Goal: Transaction & Acquisition: Purchase product/service

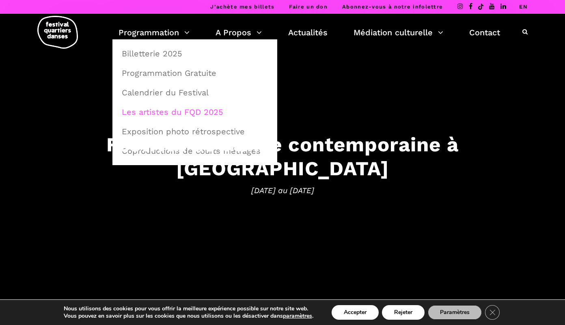
click at [153, 116] on link "Les artistes du FQD 2025" at bounding box center [195, 112] width 156 height 19
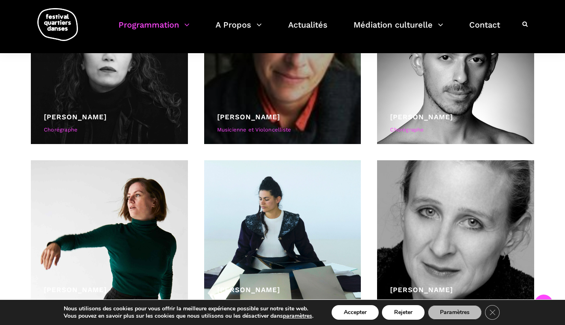
scroll to position [895, 0]
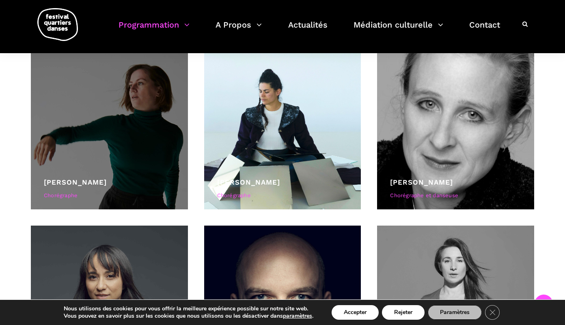
click at [149, 134] on div at bounding box center [109, 131] width 157 height 157
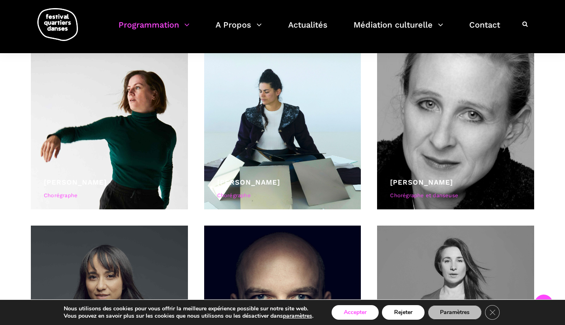
click at [369, 314] on button "Accepter" at bounding box center [354, 312] width 47 height 15
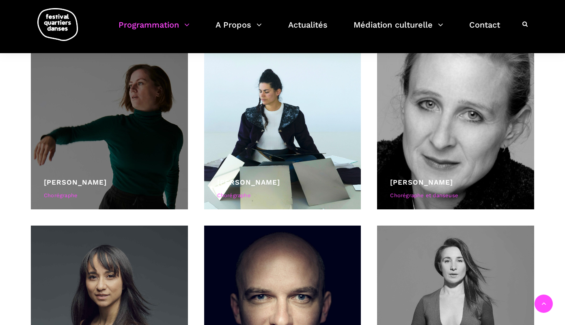
click at [84, 188] on div "Hélène Simoneau Chorégraphe" at bounding box center [109, 190] width 131 height 26
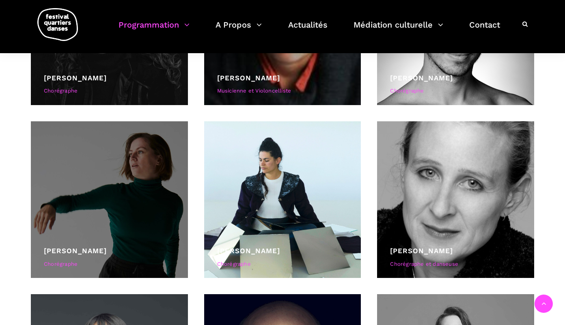
click at [114, 199] on div at bounding box center [109, 199] width 157 height 157
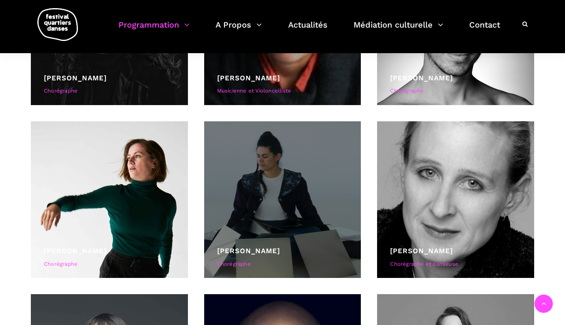
click at [314, 196] on div at bounding box center [282, 199] width 157 height 157
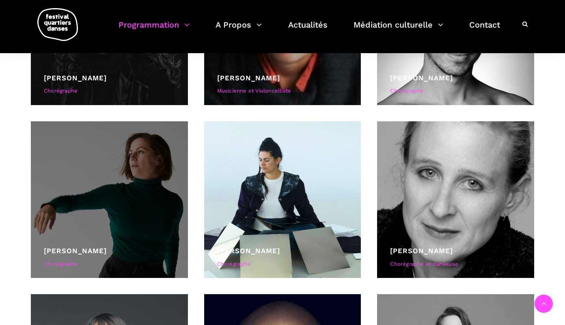
click at [90, 186] on div at bounding box center [109, 199] width 157 height 157
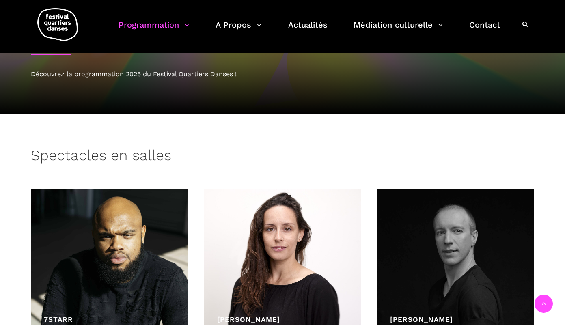
scroll to position [0, 0]
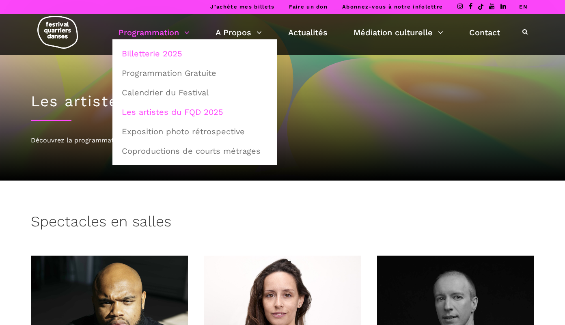
click at [154, 53] on link "Billetterie 2025" at bounding box center [195, 53] width 156 height 19
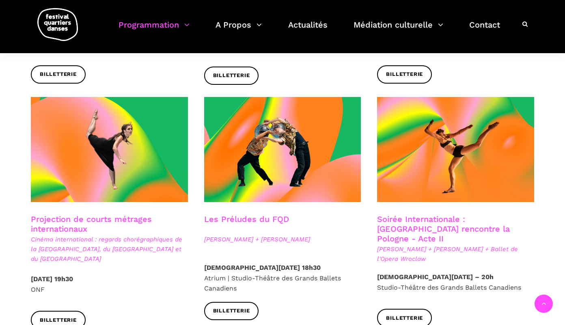
scroll to position [827, 0]
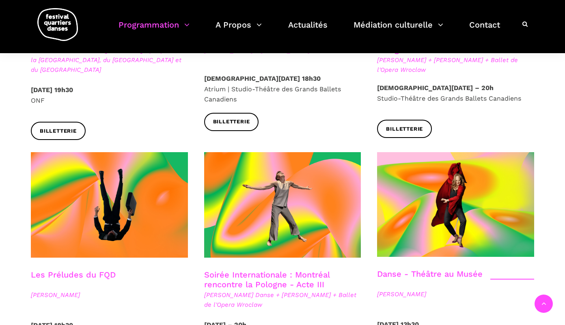
click at [294, 161] on span at bounding box center [282, 204] width 157 height 105
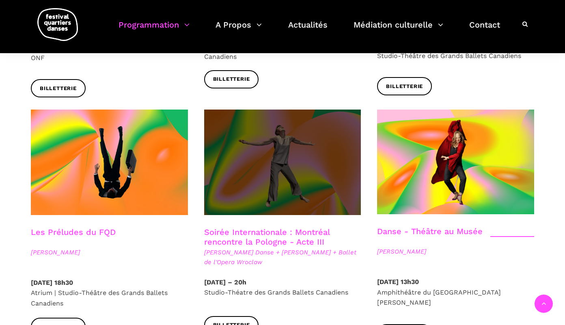
scroll to position [872, 0]
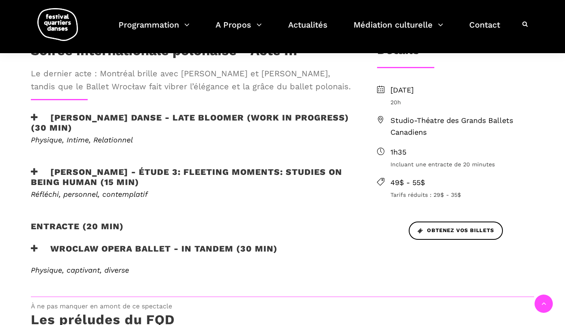
scroll to position [251, 0]
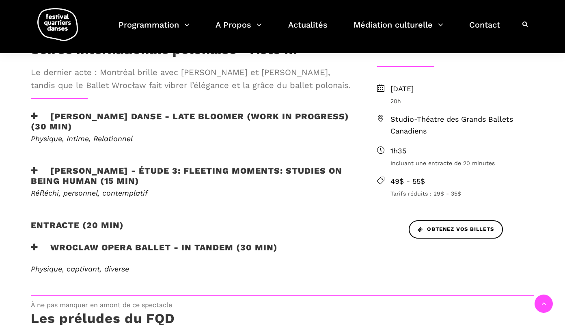
click at [126, 127] on h3 "[PERSON_NAME] Danse - Late bloomer (work in progress) (30 min)" at bounding box center [191, 121] width 320 height 20
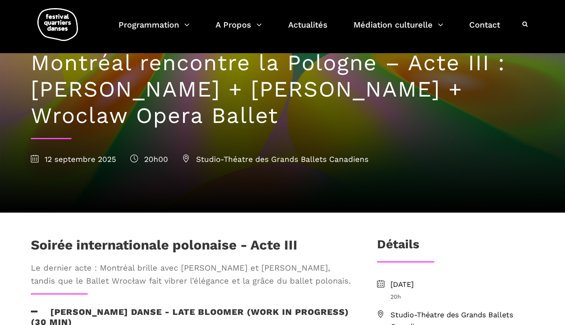
scroll to position [0, 0]
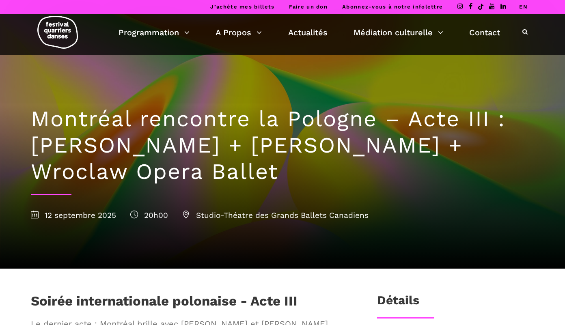
click at [527, 3] on div "J’achète mes billets Faire un don Abonnez-vous à notre infolettre EN" at bounding box center [282, 7] width 565 height 14
click at [522, 7] on link "EN" at bounding box center [523, 7] width 9 height 6
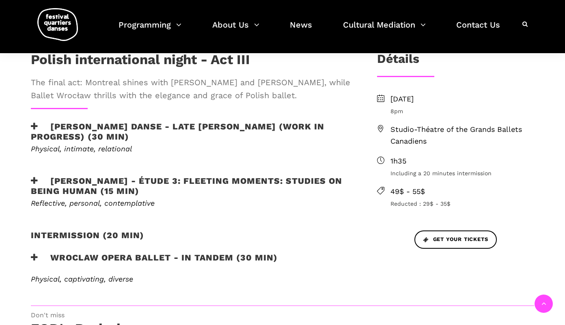
scroll to position [266, 0]
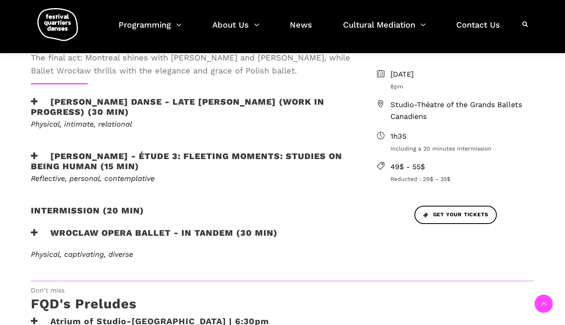
click at [117, 102] on h3 "[PERSON_NAME] Danse - Late [PERSON_NAME] (work in progress) (30 min)" at bounding box center [191, 107] width 320 height 20
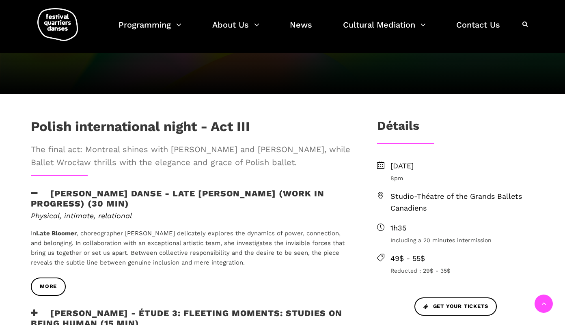
scroll to position [0, 0]
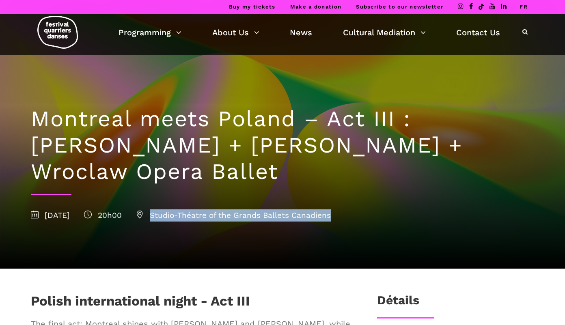
drag, startPoint x: 198, startPoint y: 215, endPoint x: 362, endPoint y: 223, distance: 164.1
click at [362, 223] on div "Montreal meets Poland – Act III : [PERSON_NAME] + [PERSON_NAME] + Wroclaw Opera…" at bounding box center [282, 162] width 519 height 214
copy span "Studio-Théatre of the Grands Ballets Canadiens"
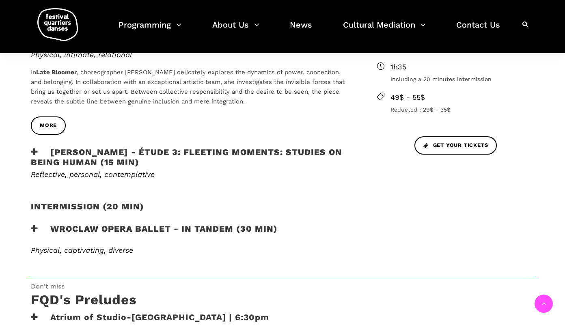
scroll to position [327, 0]
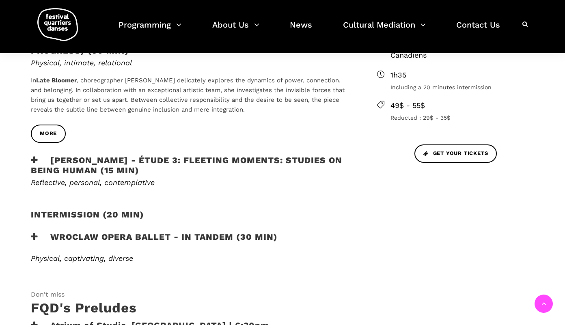
drag, startPoint x: 29, startPoint y: 80, endPoint x: 268, endPoint y: 116, distance: 241.6
click at [268, 116] on div "Physical, intimate, relational In Late [PERSON_NAME] , choreographer [PERSON_NA…" at bounding box center [191, 91] width 336 height 66
copy span "In Late [PERSON_NAME] , choreographer [PERSON_NAME] delicately explores the dyn…"
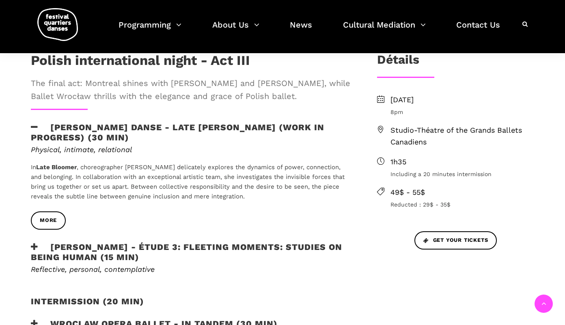
scroll to position [242, 0]
